Goal: Check status

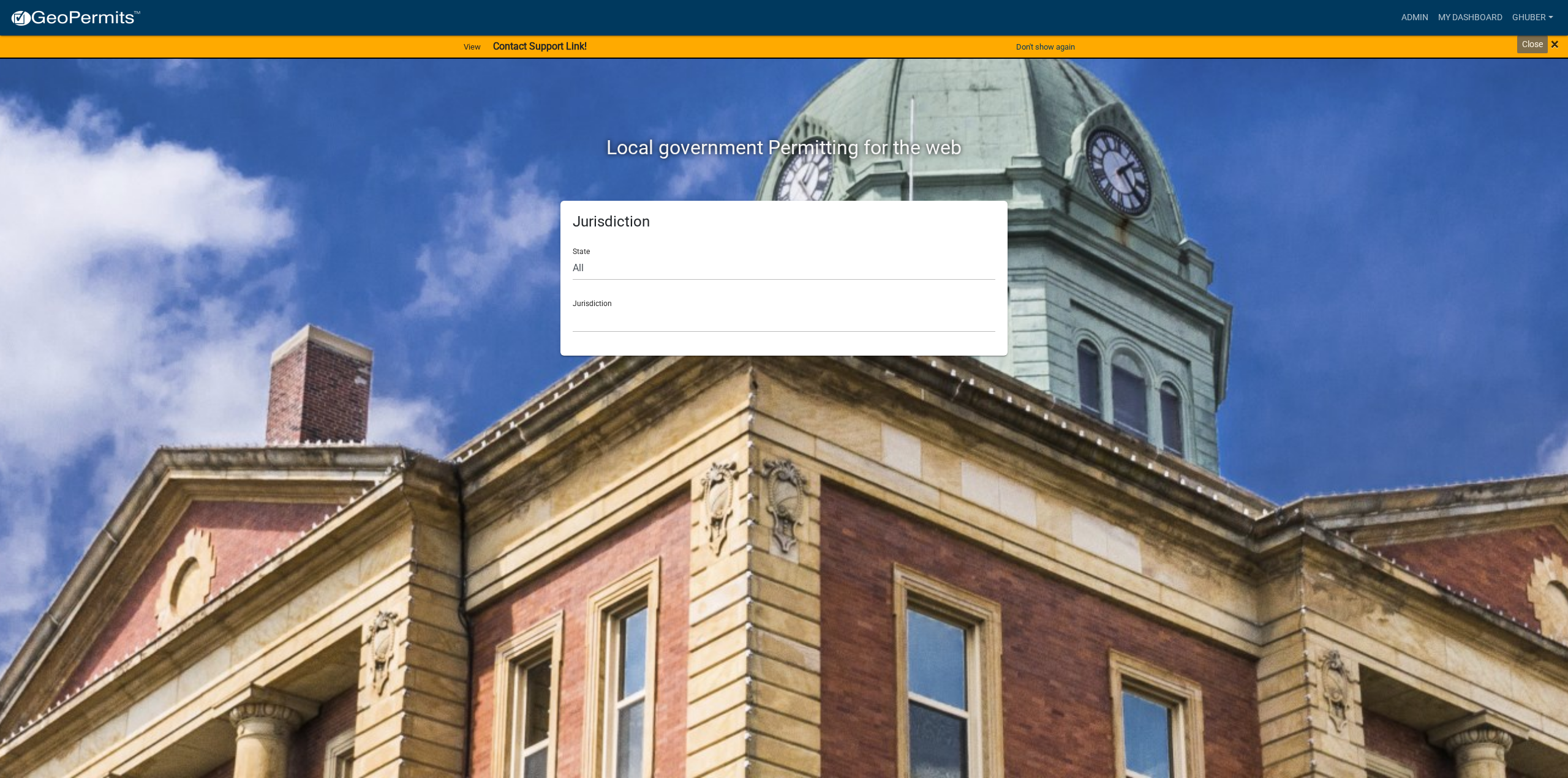
click at [1553, 45] on span "×" at bounding box center [1554, 44] width 8 height 17
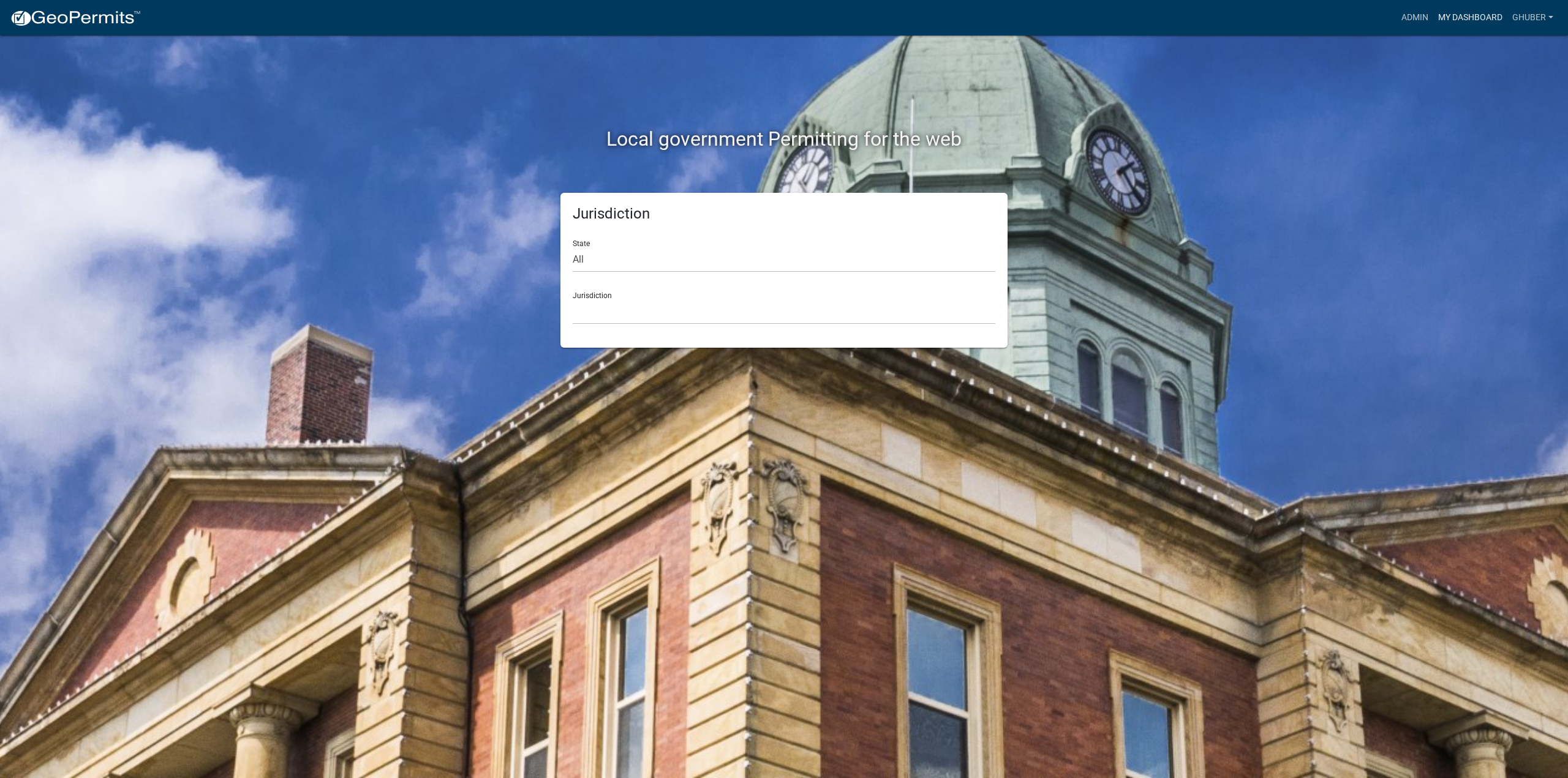
click at [1463, 17] on link "My Dashboard" at bounding box center [1470, 17] width 74 height 23
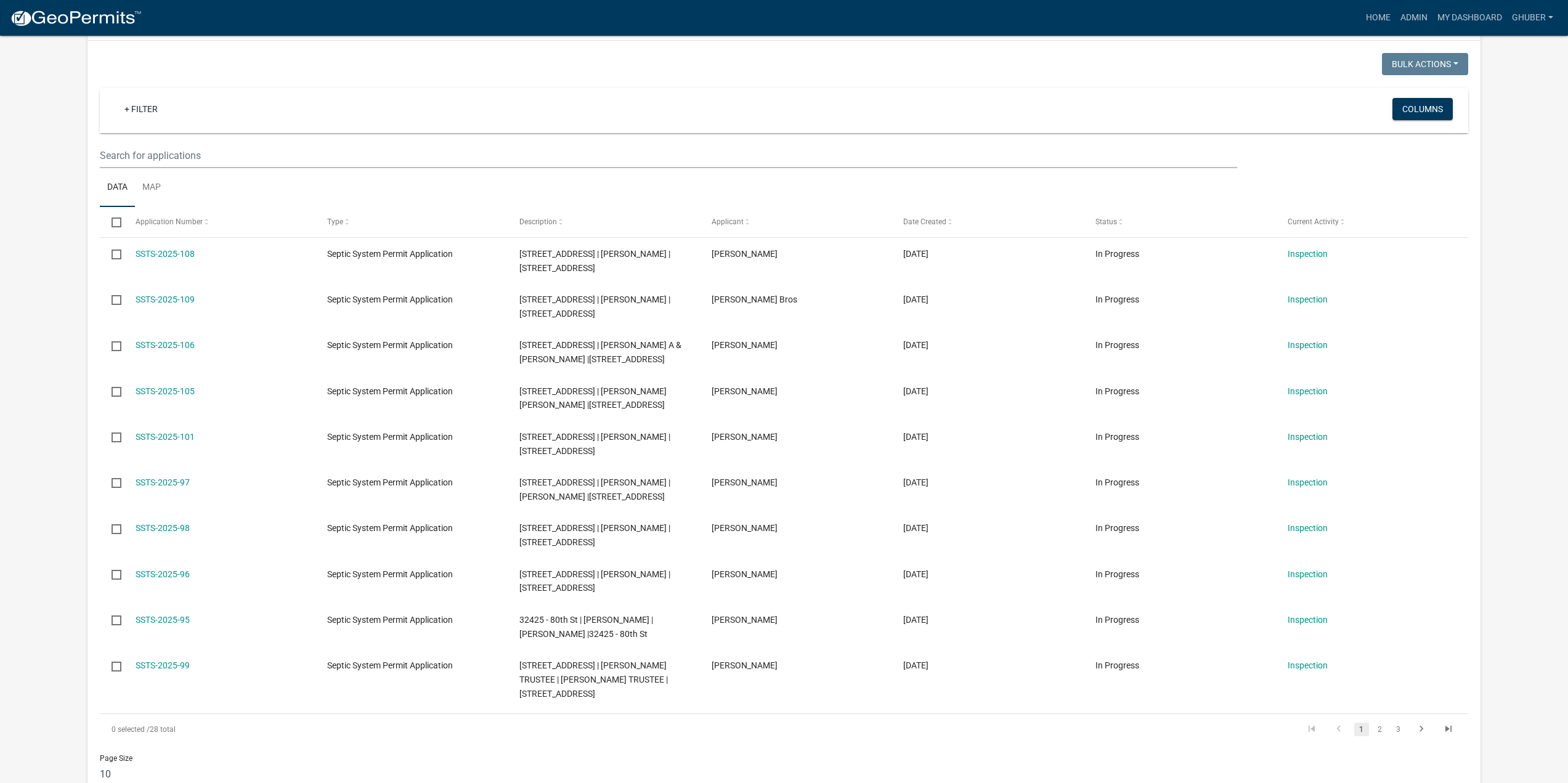
scroll to position [246, 0]
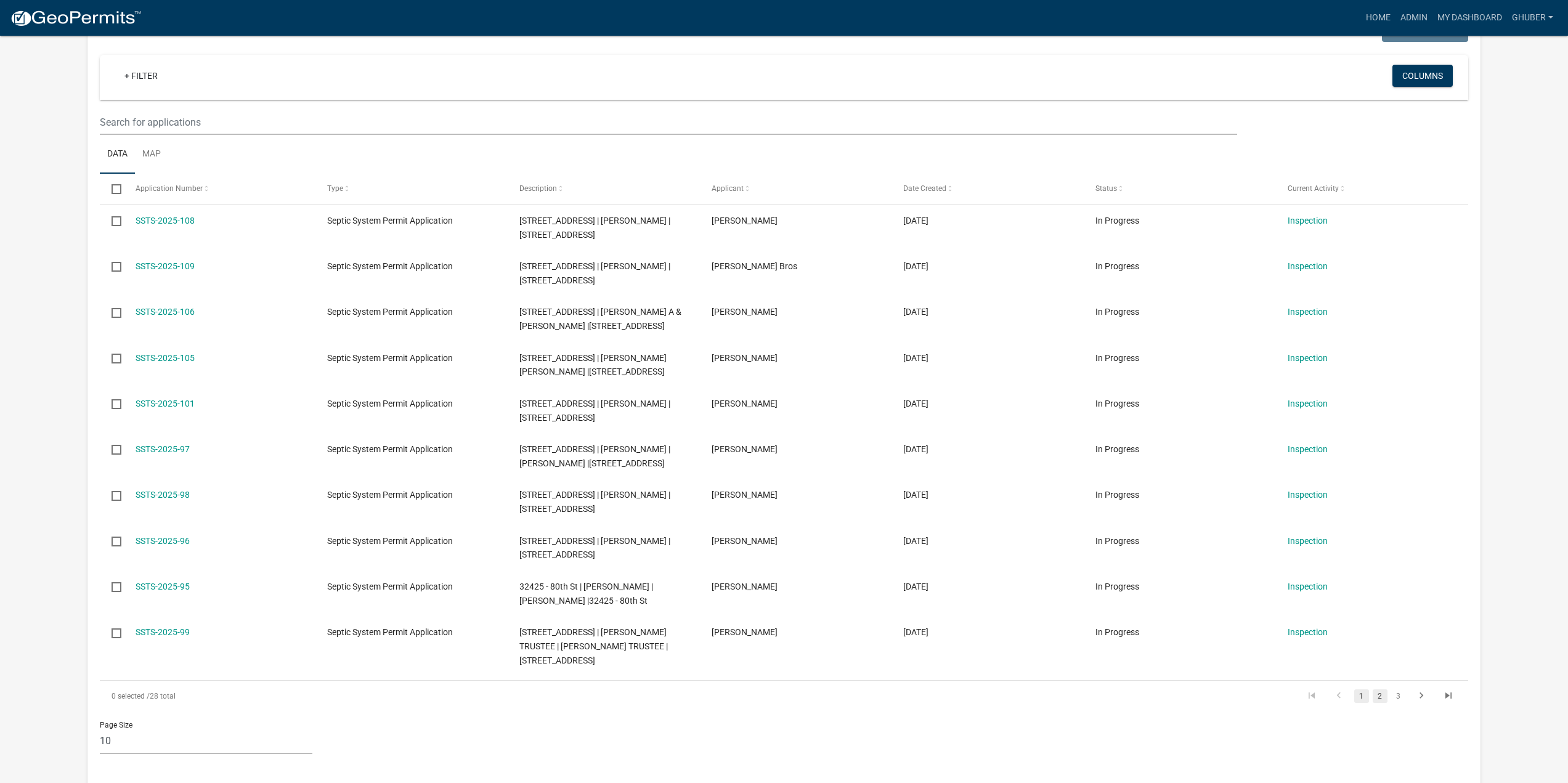
click at [1376, 696] on link "2" at bounding box center [1379, 696] width 15 height 13
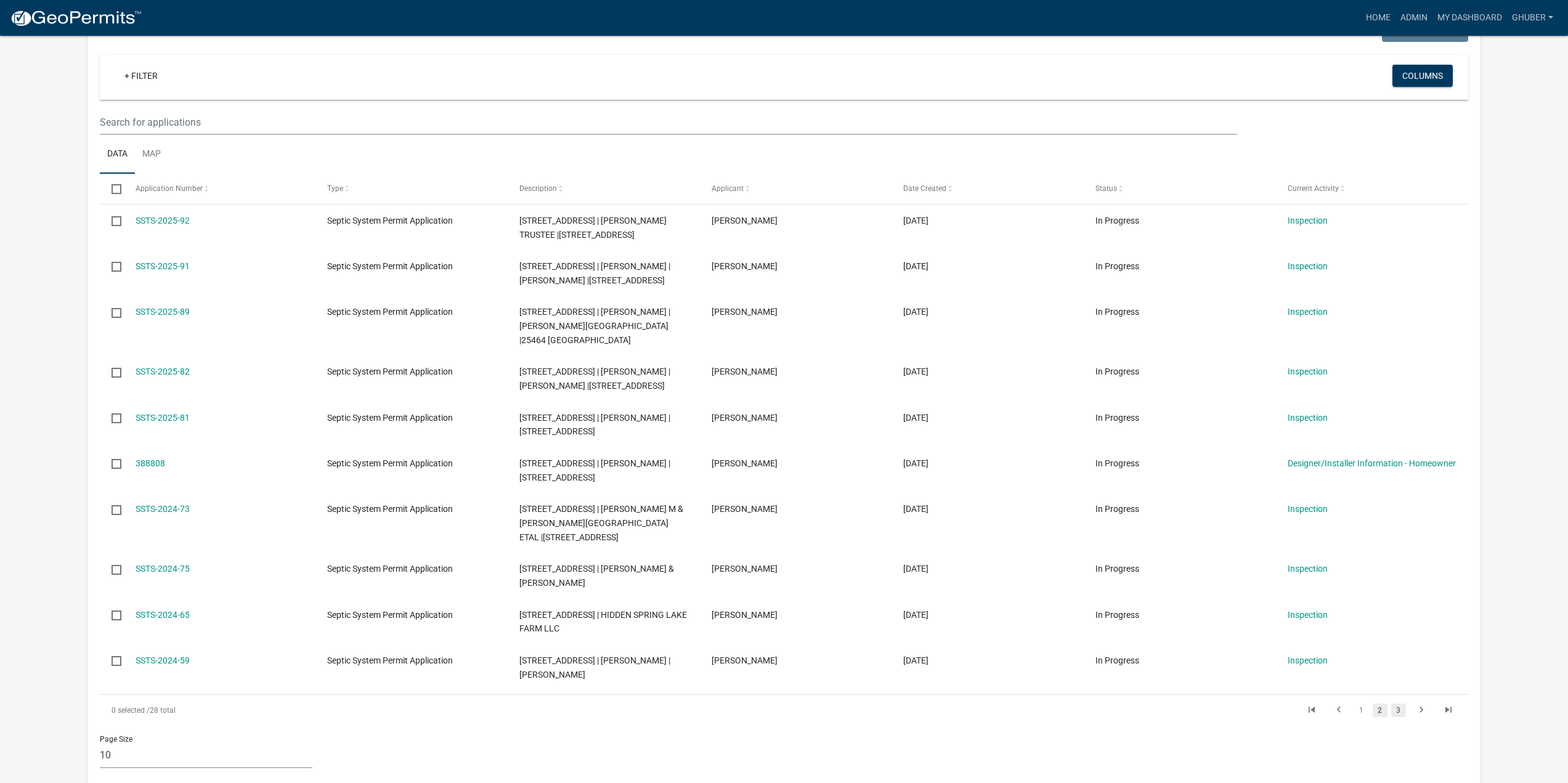
click at [1395, 704] on link "3" at bounding box center [1398, 710] width 15 height 13
